Goal: Information Seeking & Learning: Learn about a topic

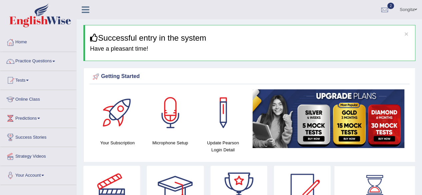
click at [32, 62] on link "Practice Questions" at bounding box center [38, 60] width 76 height 17
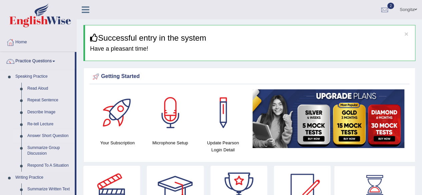
click at [38, 135] on link "Answer Short Question" at bounding box center [49, 136] width 50 height 12
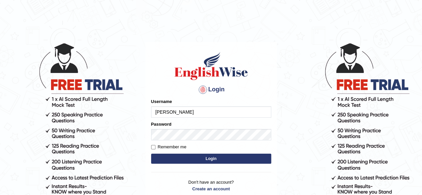
click at [226, 158] on button "Login" at bounding box center [211, 159] width 120 height 10
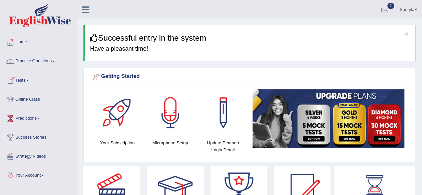
click at [34, 64] on link "Practice Questions" at bounding box center [38, 60] width 76 height 17
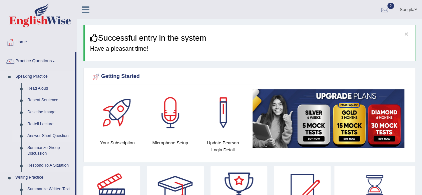
click at [36, 134] on link "Answer Short Question" at bounding box center [49, 136] width 50 height 12
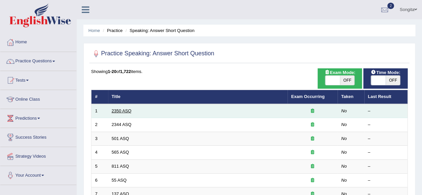
click at [124, 109] on link "2350 ASQ" at bounding box center [122, 111] width 20 height 5
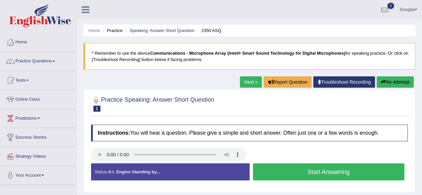
click at [277, 171] on button "Start Answering" at bounding box center [329, 172] width 152 height 17
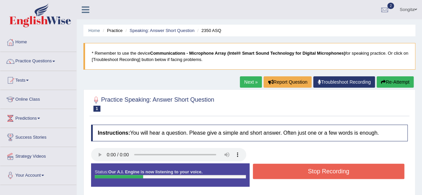
click at [277, 171] on button "Stop Recording" at bounding box center [329, 171] width 152 height 15
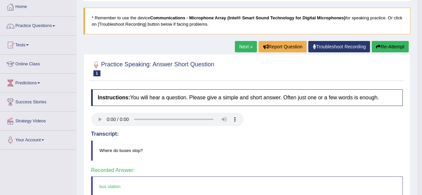
scroll to position [35, 0]
click at [245, 44] on link "Next »" at bounding box center [246, 46] width 22 height 11
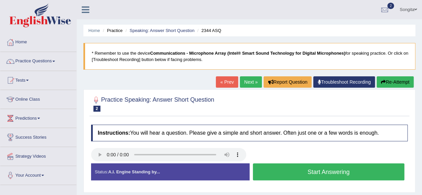
click at [294, 170] on button "Start Answering" at bounding box center [329, 172] width 152 height 17
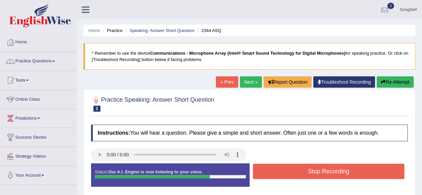
click at [294, 170] on button "Stop Recording" at bounding box center [329, 171] width 152 height 15
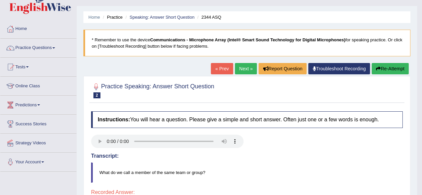
scroll to position [7, 0]
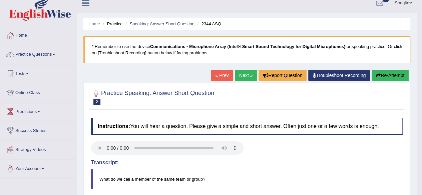
click at [241, 76] on link "Next »" at bounding box center [246, 75] width 22 height 11
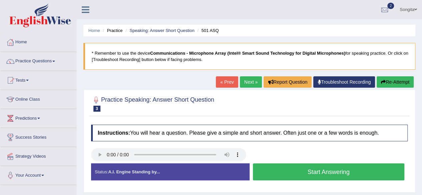
click at [282, 174] on button "Start Answering" at bounding box center [329, 172] width 152 height 17
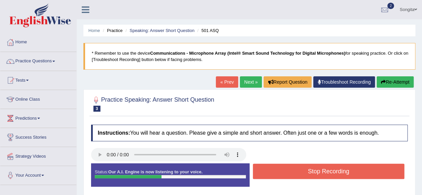
click at [282, 174] on button "Stop Recording" at bounding box center [329, 171] width 152 height 15
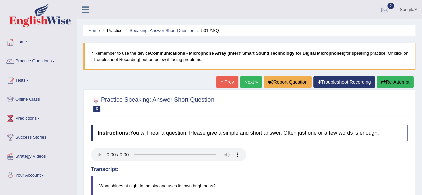
click at [251, 80] on link "Next »" at bounding box center [251, 81] width 22 height 11
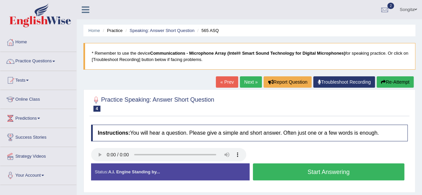
click at [291, 167] on button "Start Answering" at bounding box center [329, 172] width 152 height 17
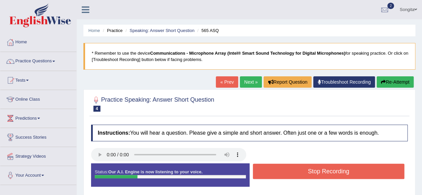
click at [291, 167] on button "Stop Recording" at bounding box center [329, 171] width 152 height 15
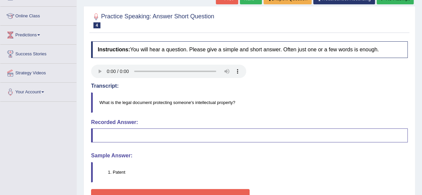
scroll to position [77, 0]
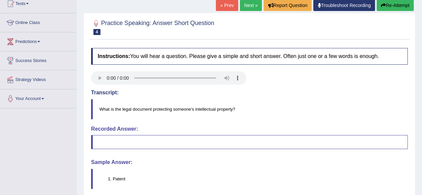
click at [247, 158] on div "Instructions: You will hear a question. Please give a simple and short answer. …" at bounding box center [249, 136] width 320 height 183
click at [248, 5] on link "Next »" at bounding box center [251, 5] width 22 height 11
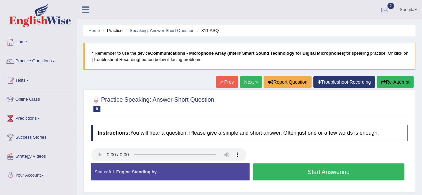
click at [262, 175] on button "Start Answering" at bounding box center [329, 172] width 152 height 17
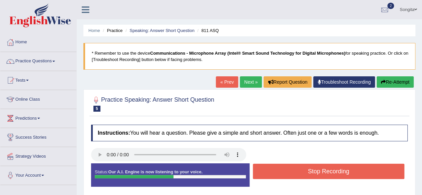
click at [262, 175] on button "Stop Recording" at bounding box center [329, 171] width 152 height 15
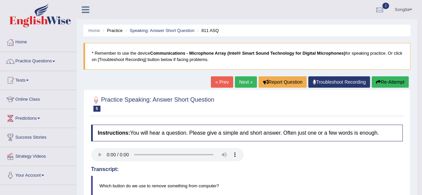
click at [62, 194] on div "Toggle navigation Home Practice Questions Speaking Practice Read Aloud Repeat S…" at bounding box center [208, 173] width 417 height 347
